Goal: Transaction & Acquisition: Purchase product/service

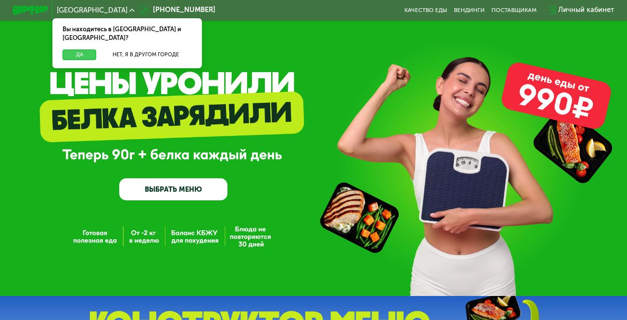
click at [83, 50] on button "Да" at bounding box center [80, 55] width 34 height 11
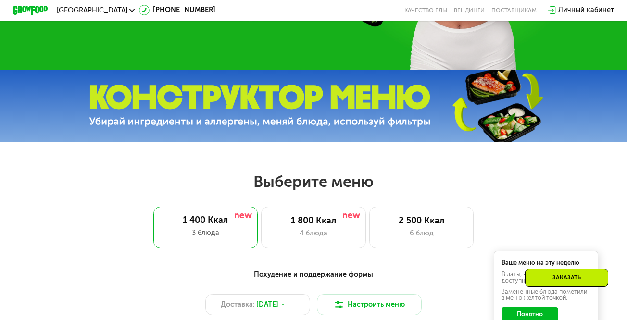
scroll to position [337, 0]
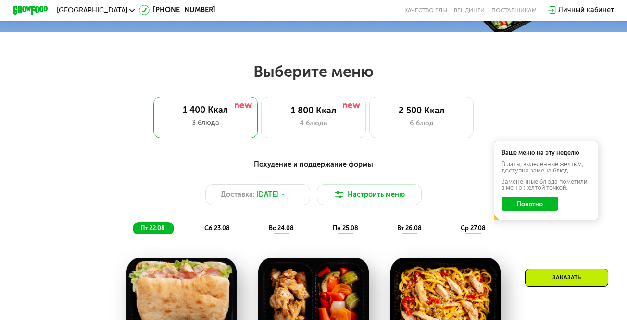
click at [546, 209] on button "Понятно" at bounding box center [530, 204] width 56 height 14
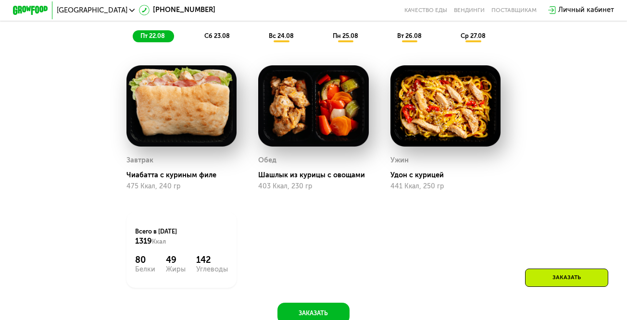
scroll to position [433, 0]
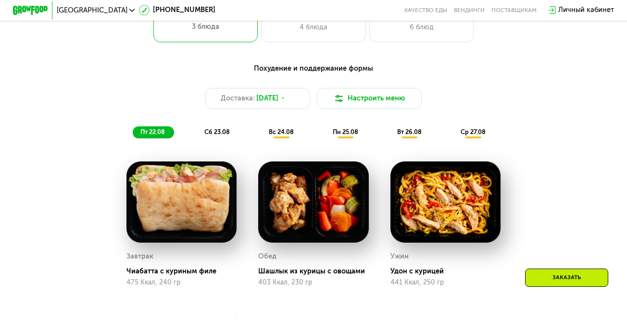
click at [214, 136] on span "сб 23.08" at bounding box center [216, 131] width 25 height 7
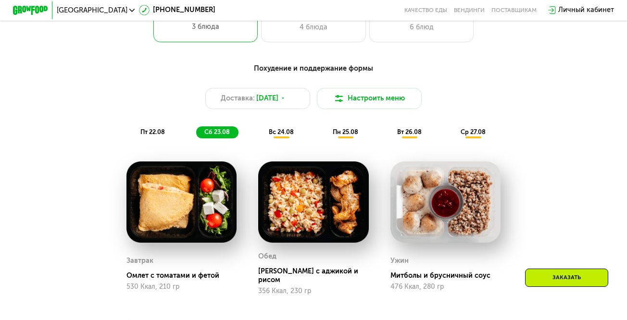
click at [281, 136] on span "вс 24.08" at bounding box center [281, 131] width 25 height 7
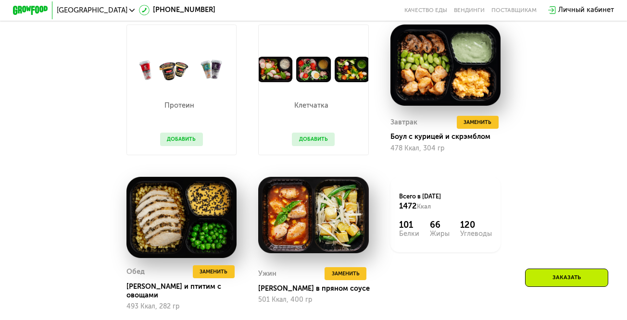
scroll to position [529, 0]
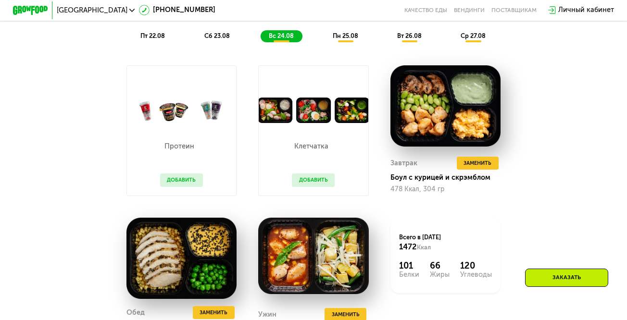
click at [346, 39] on span "пн 25.08" at bounding box center [345, 35] width 25 height 7
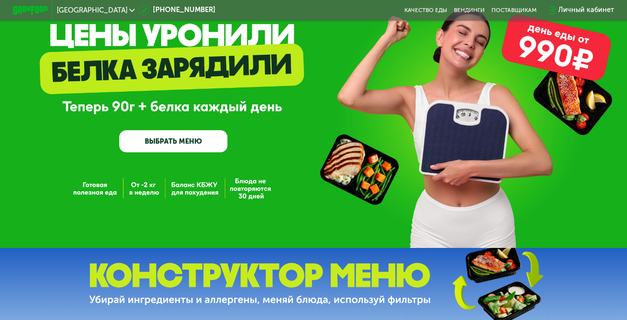
scroll to position [0, 0]
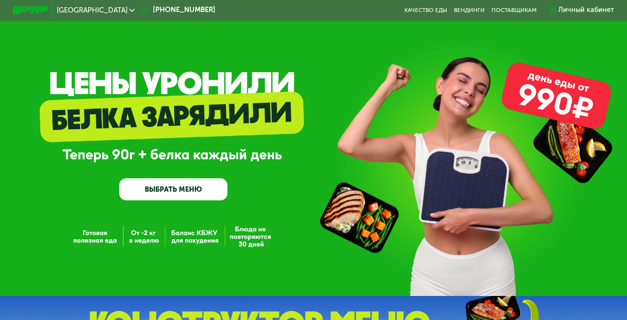
click at [200, 189] on link "ВЫБРАТЬ МЕНЮ" at bounding box center [173, 189] width 108 height 22
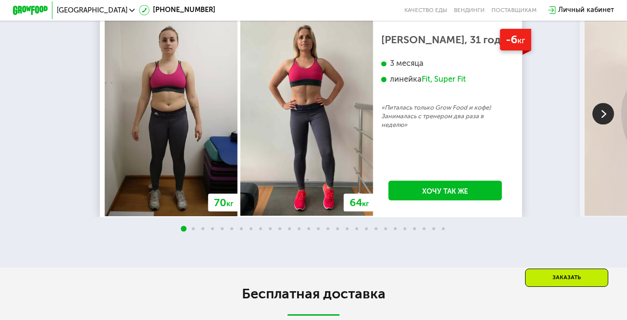
scroll to position [1536, 0]
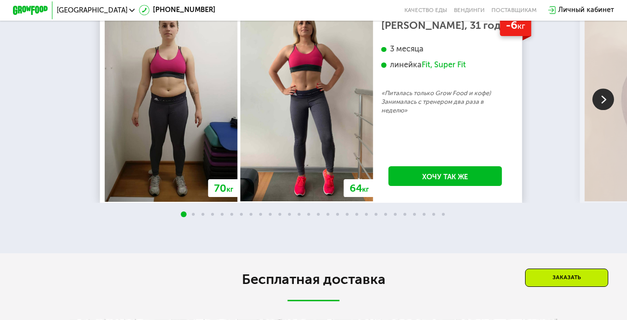
click at [607, 110] on img at bounding box center [603, 99] width 22 height 22
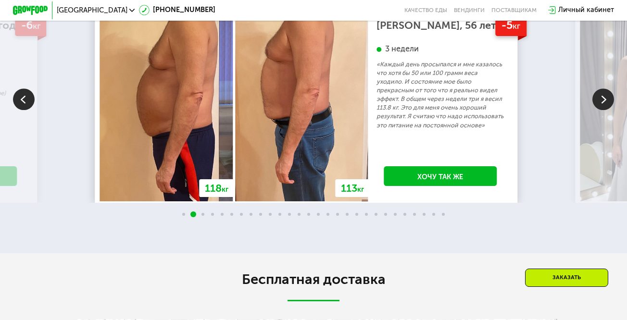
click at [607, 110] on img at bounding box center [603, 99] width 22 height 22
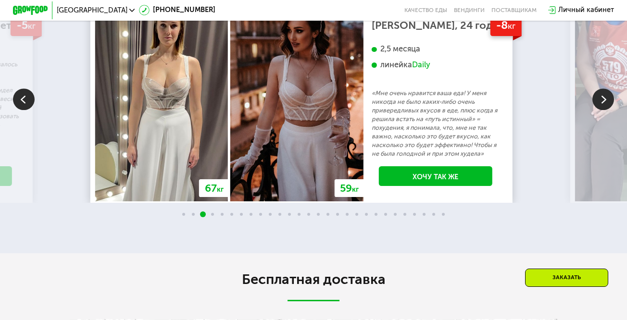
click at [607, 110] on img at bounding box center [603, 99] width 22 height 22
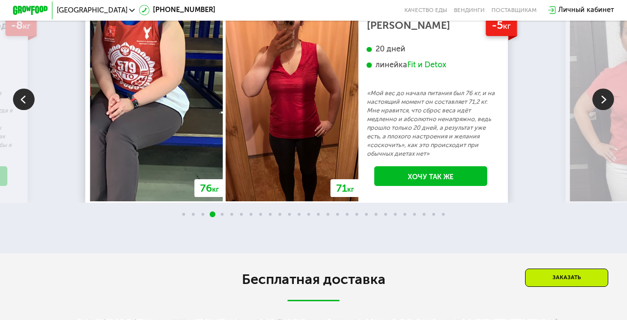
click at [607, 110] on img at bounding box center [603, 99] width 22 height 22
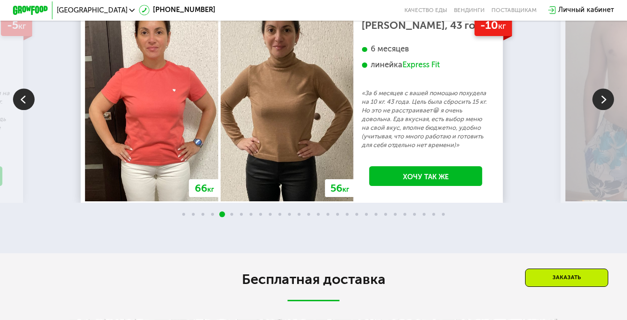
click at [607, 110] on img at bounding box center [603, 99] width 22 height 22
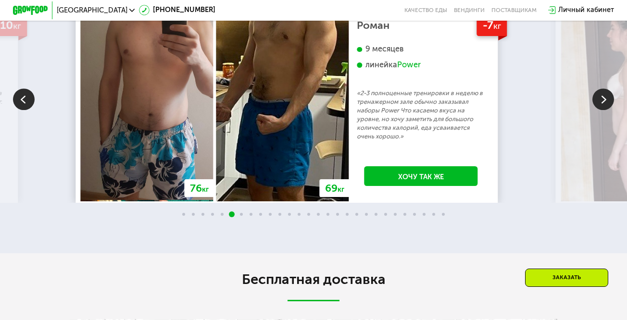
click at [607, 110] on img at bounding box center [603, 99] width 22 height 22
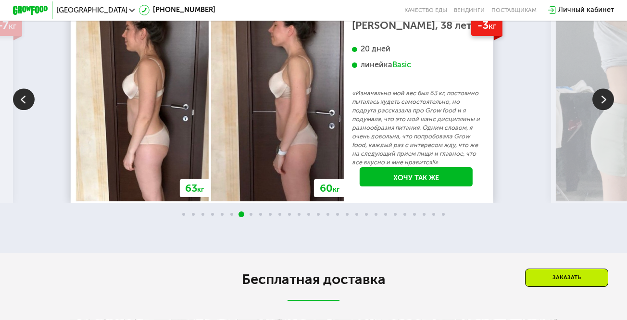
click at [607, 110] on img at bounding box center [603, 99] width 22 height 22
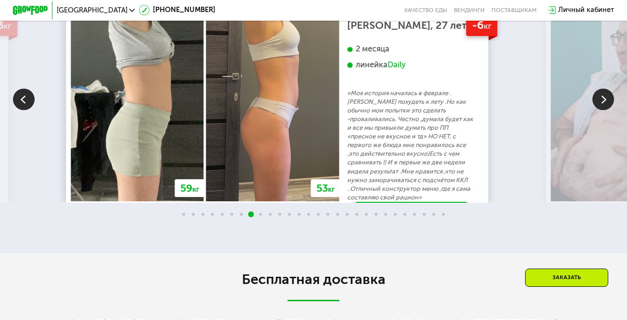
click at [607, 110] on img at bounding box center [603, 99] width 22 height 22
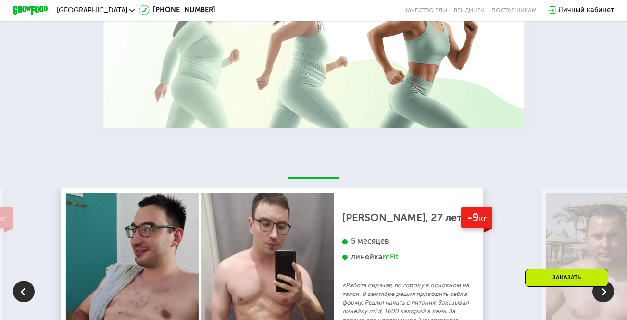
scroll to position [1199, 0]
